Goal: Navigation & Orientation: Understand site structure

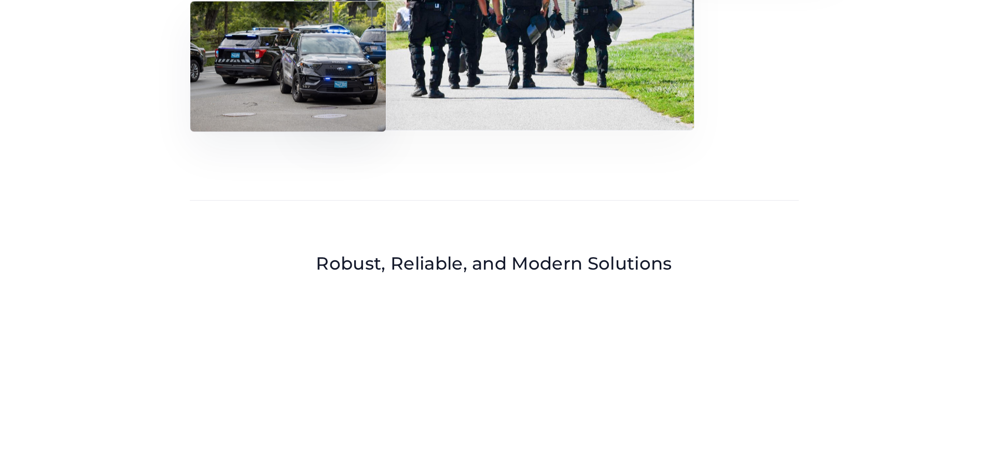
scroll to position [778, 0]
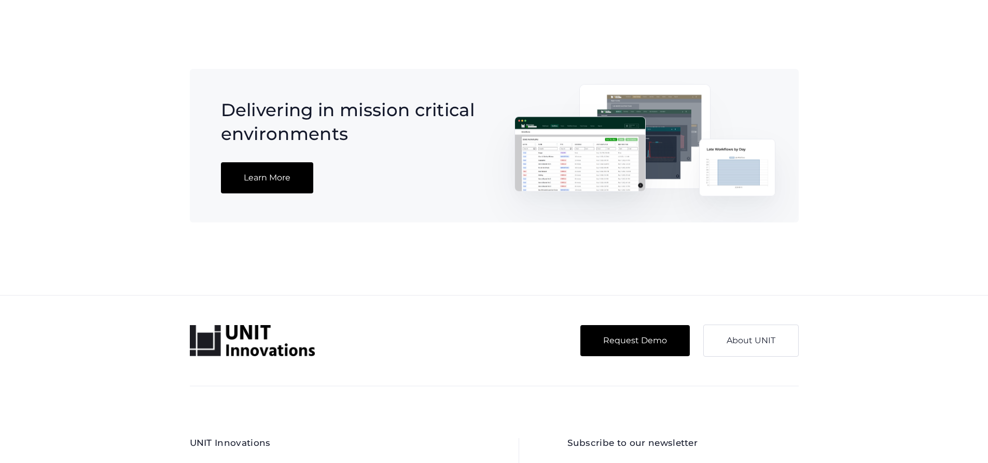
scroll to position [915, 0]
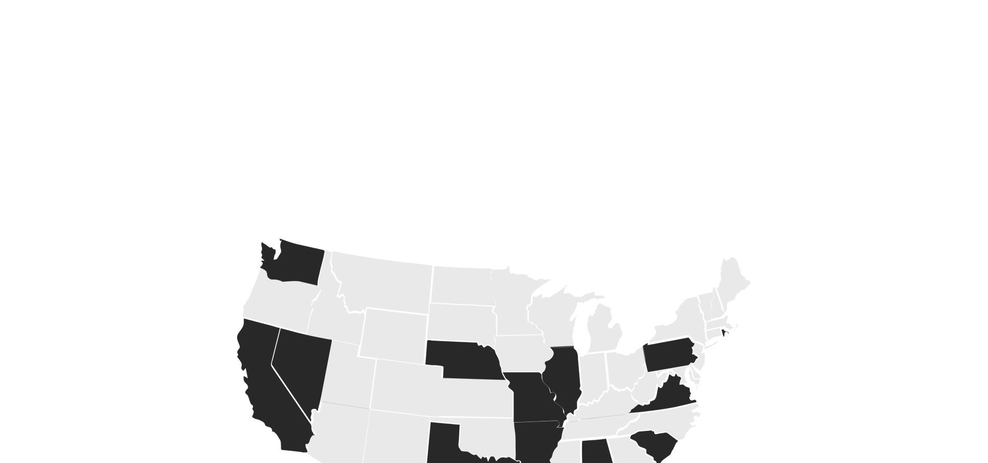
scroll to position [3180, 0]
